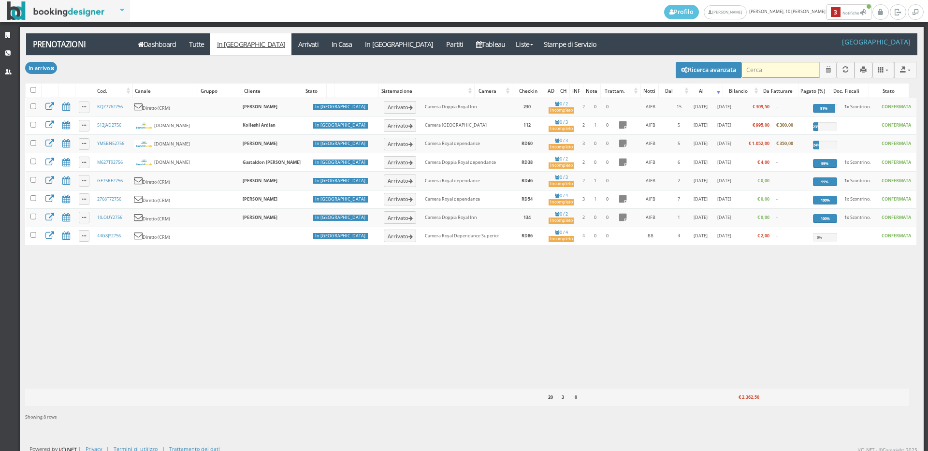
click at [790, 74] on input "search" at bounding box center [780, 70] width 78 height 16
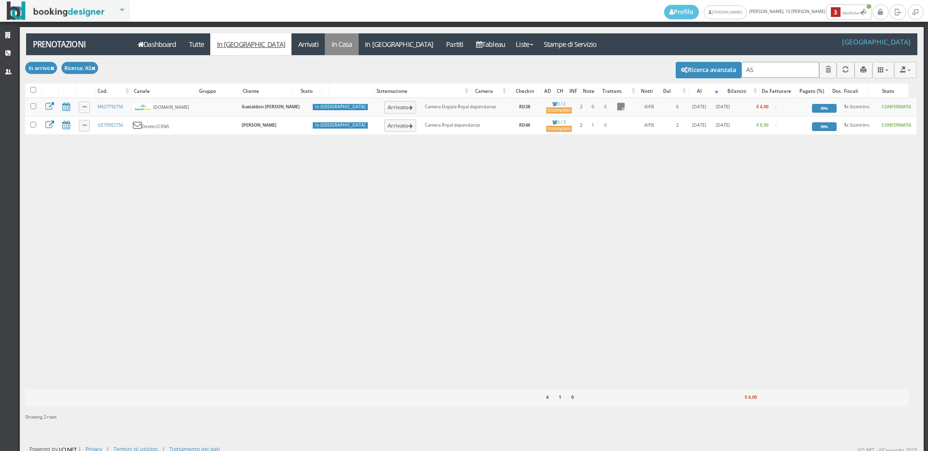
type input "AS"
click at [325, 50] on link "In Casa" at bounding box center [342, 44] width 34 height 22
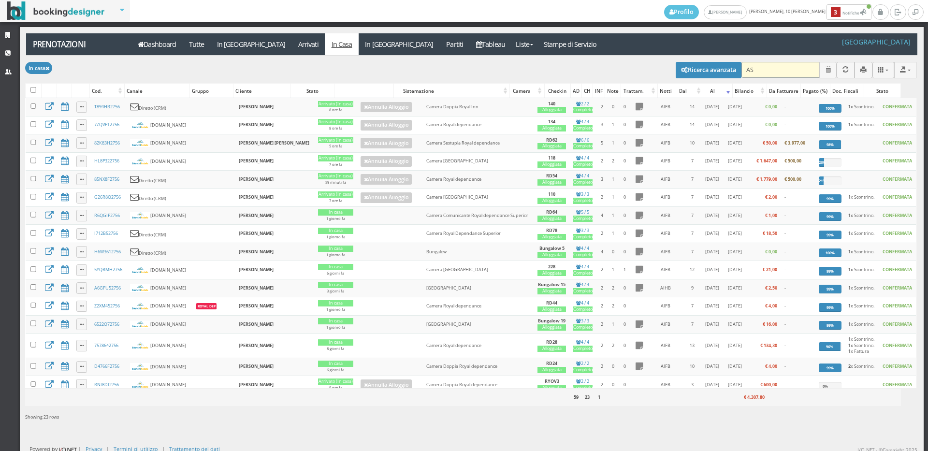
click at [781, 74] on input "AS" at bounding box center [780, 70] width 78 height 16
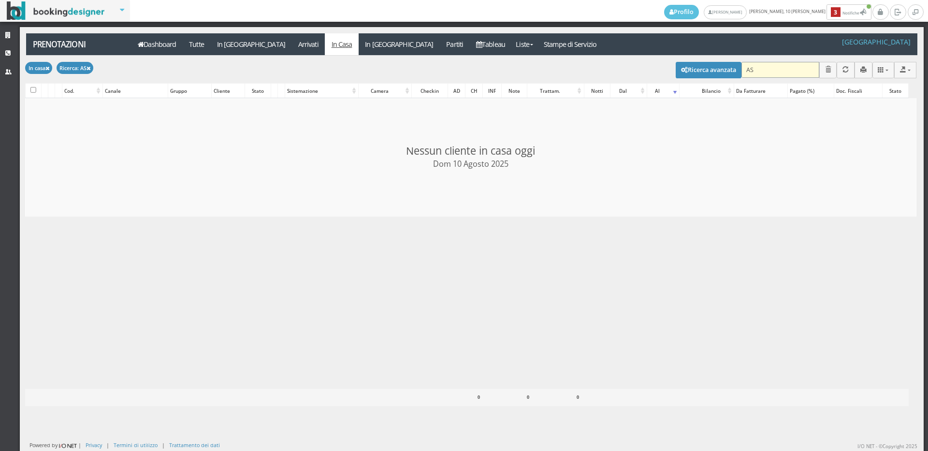
type input "A"
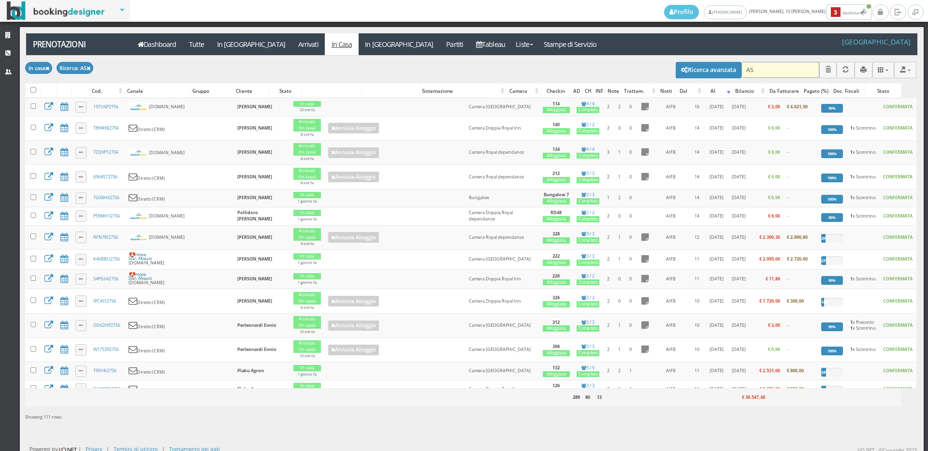
type input "AS Y"
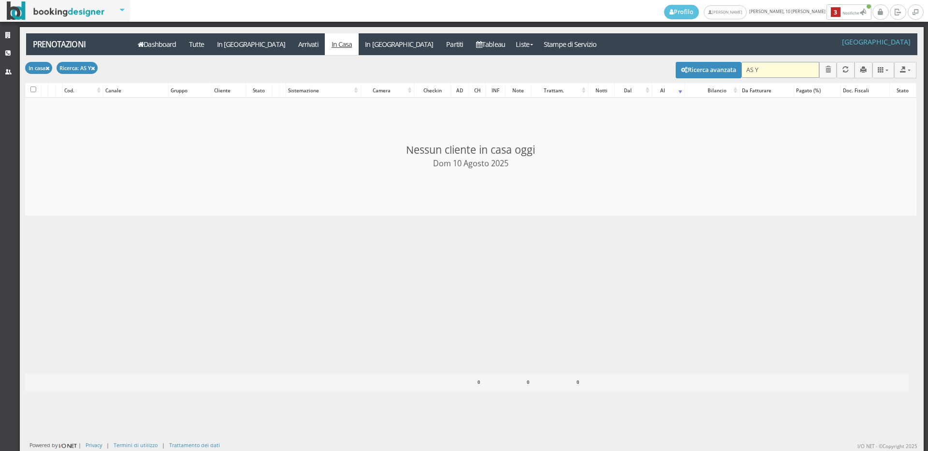
checkbox input "false"
type input "A"
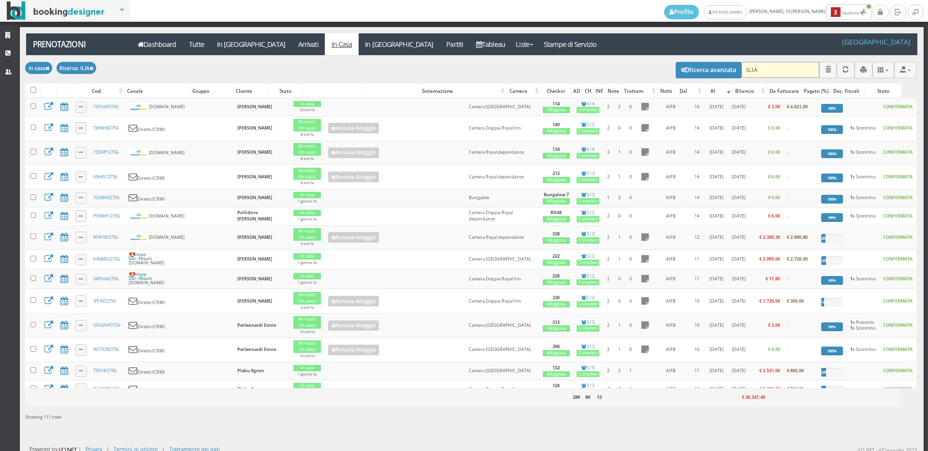
type input "ILIAS"
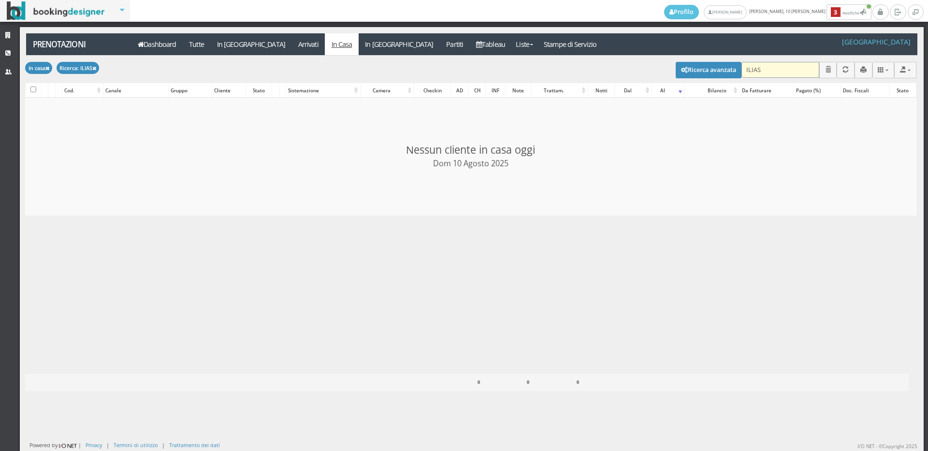
checkbox input "false"
type input "ILIAS"
click at [325, 50] on link "In Casa" at bounding box center [342, 44] width 34 height 22
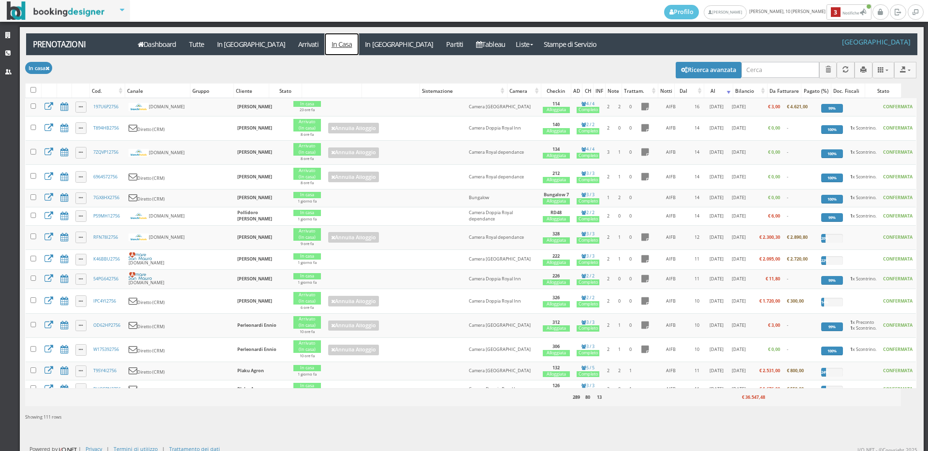
click at [325, 48] on link "In Casa" at bounding box center [342, 44] width 34 height 22
click at [744, 70] on input "search" at bounding box center [780, 70] width 78 height 16
type input "A"
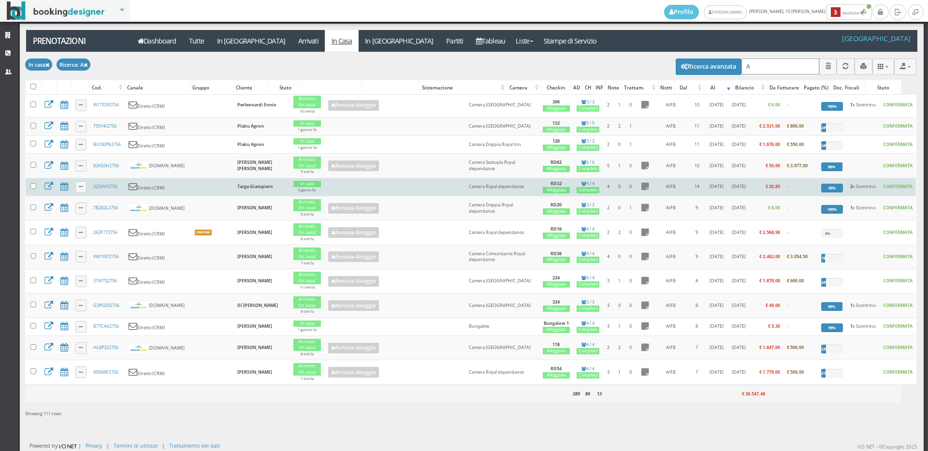
scroll to position [322, 0]
